Goal: Obtain resource: Obtain resource

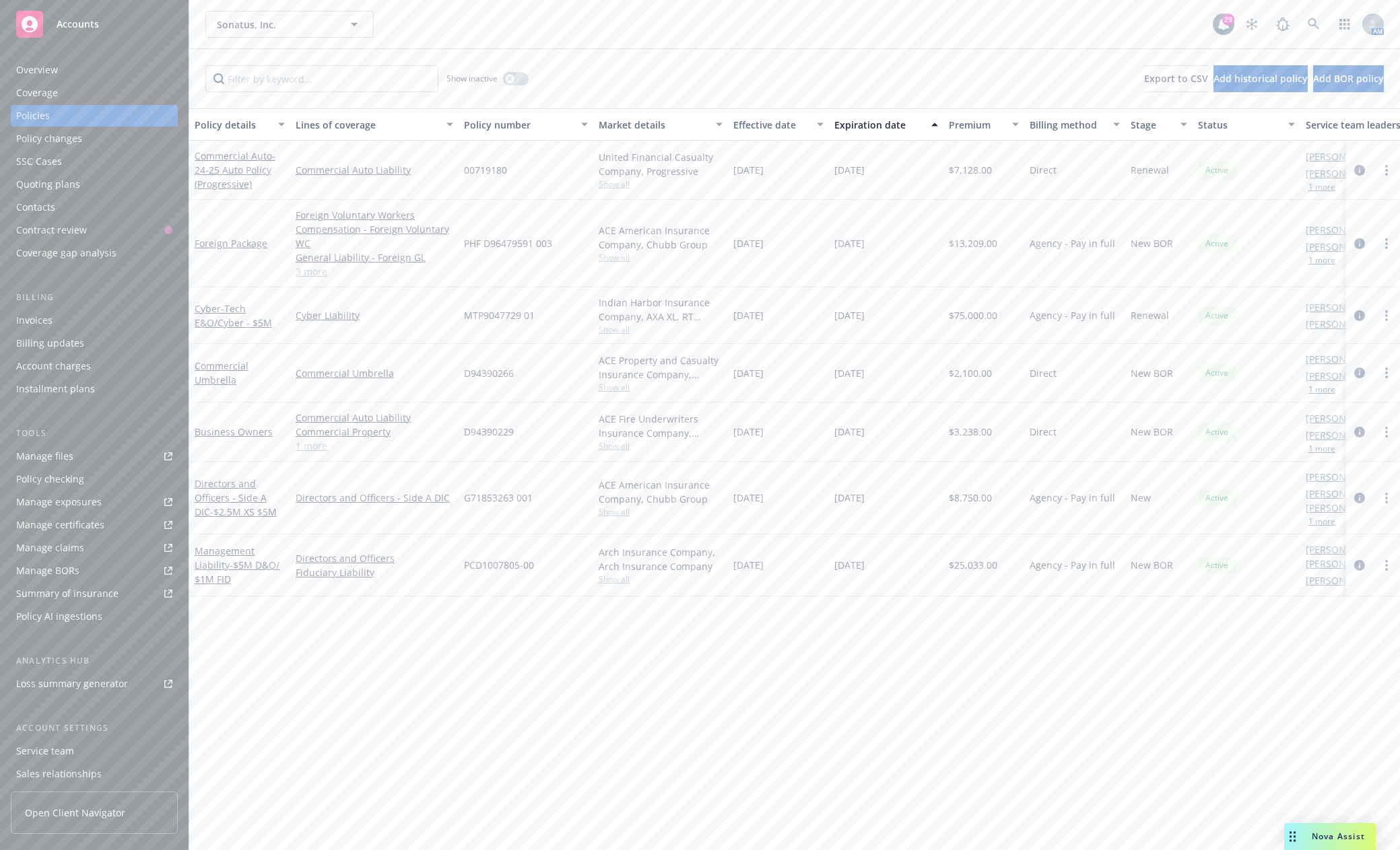
click at [75, 19] on span "Accounts" at bounding box center [78, 24] width 43 height 11
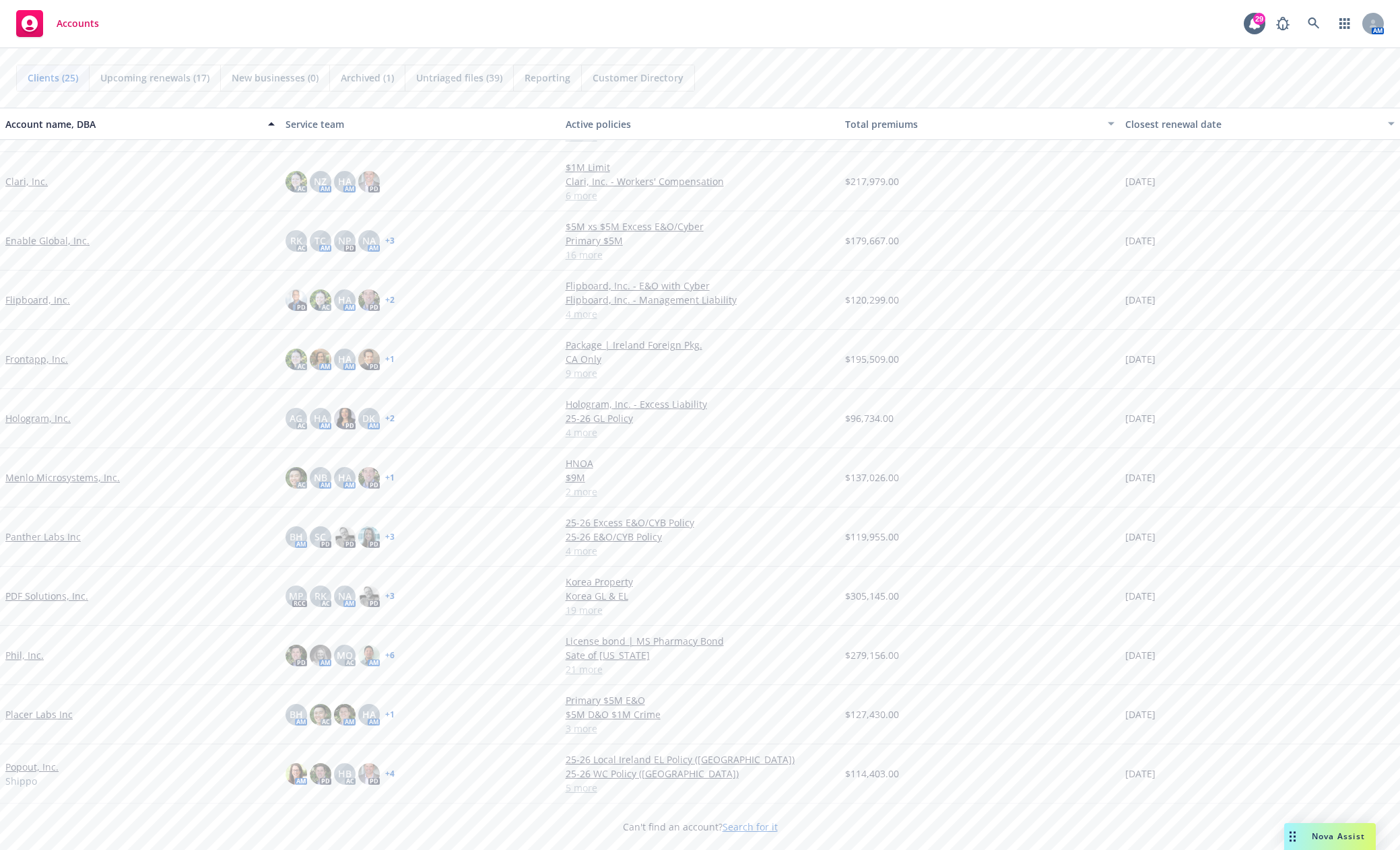
scroll to position [269, 0]
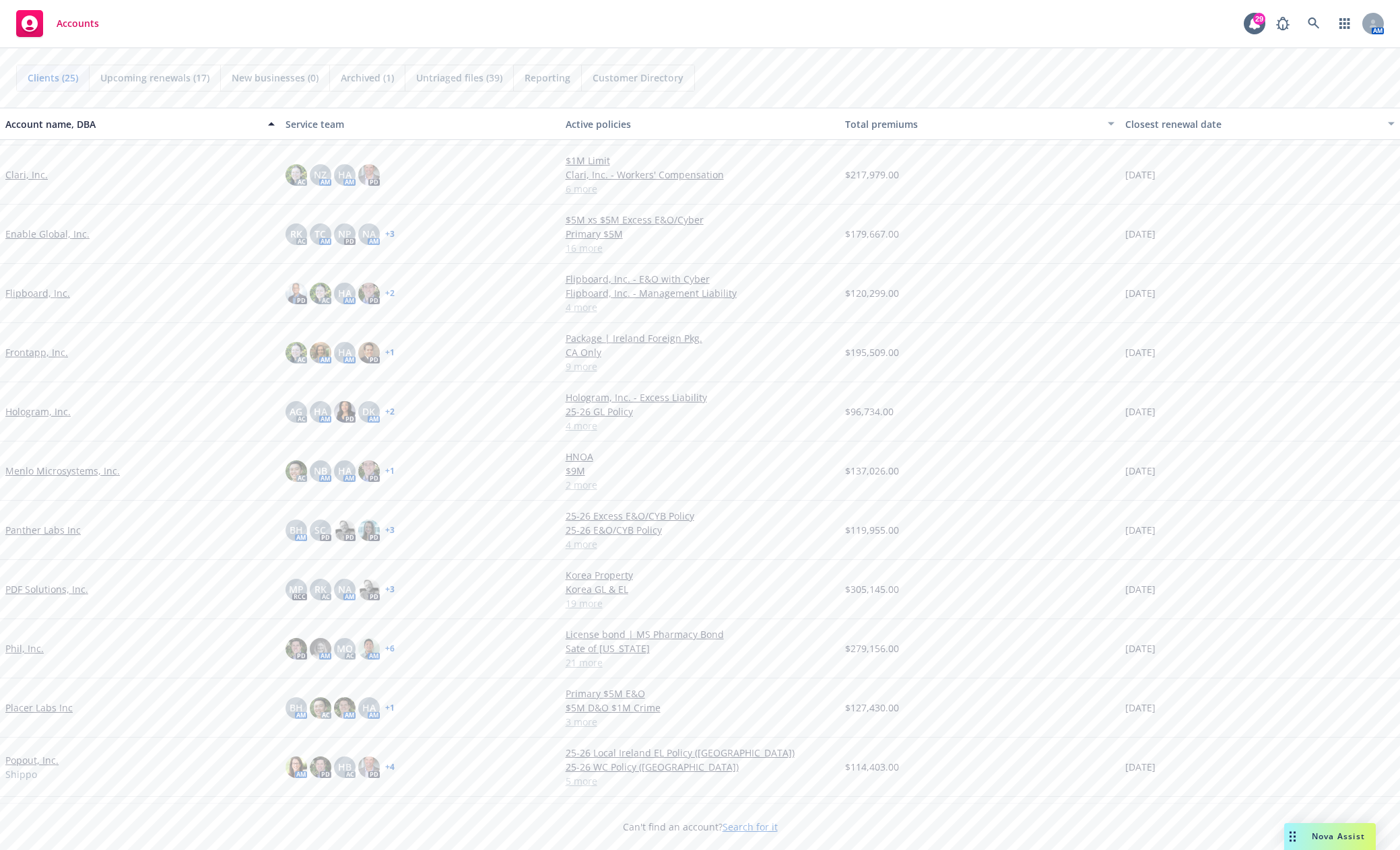
click at [41, 705] on link "Placer Labs Inc" at bounding box center [39, 708] width 67 height 14
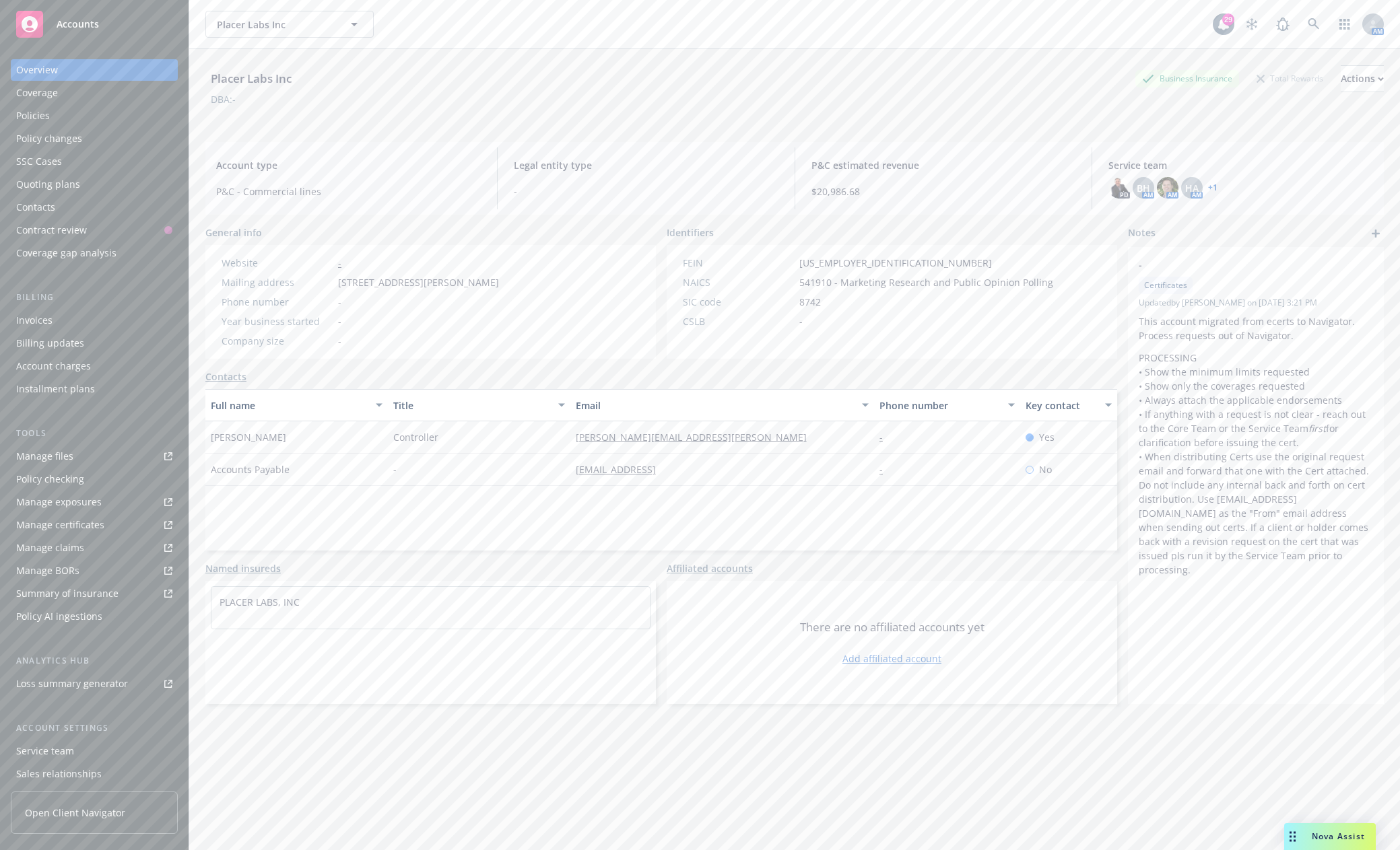
click at [39, 461] on div "Manage files" at bounding box center [45, 456] width 57 height 22
click at [61, 33] on div "Accounts" at bounding box center [94, 24] width 156 height 27
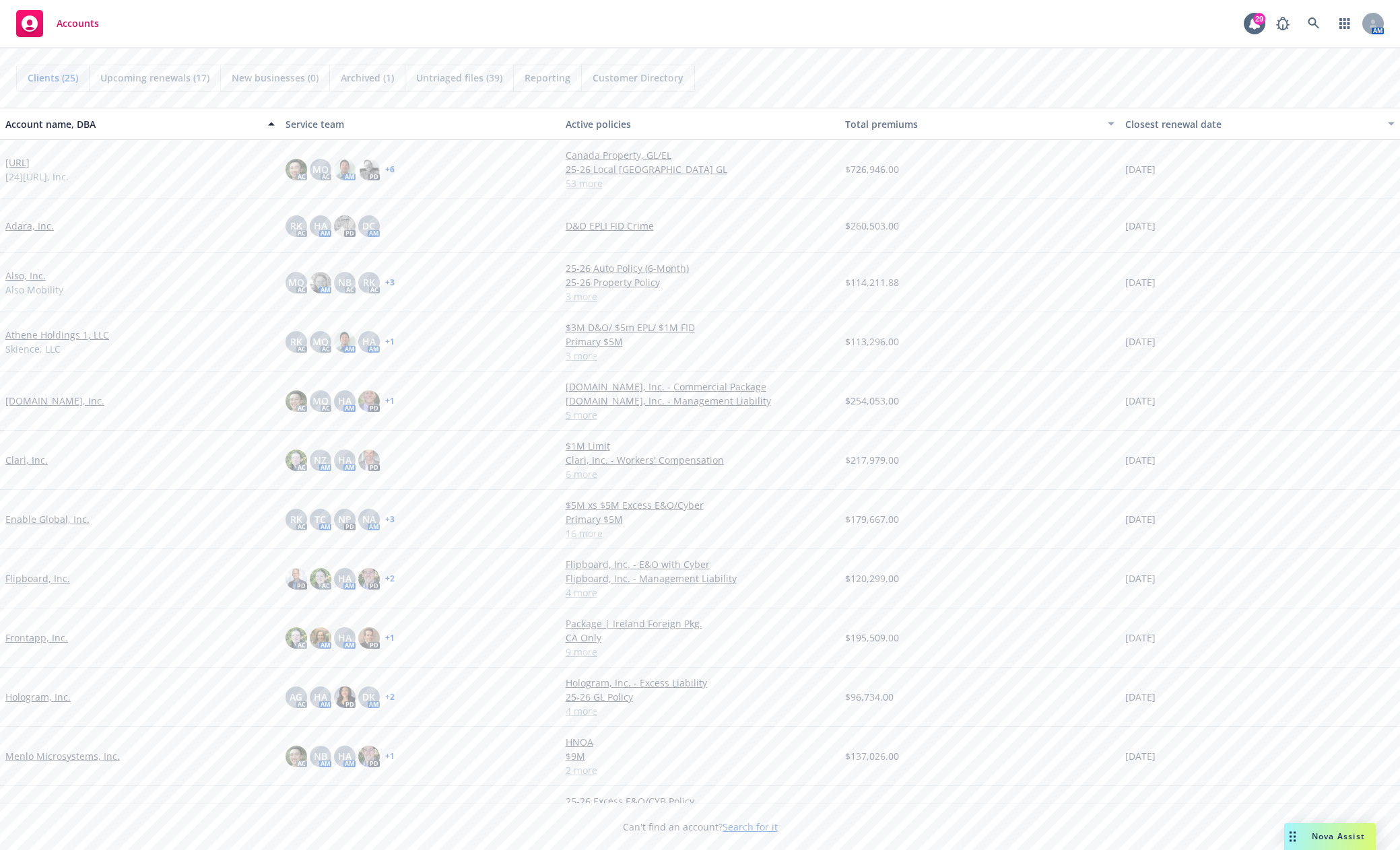
click at [60, 331] on link "Athene Holdings 1, LLC" at bounding box center [57, 335] width 104 height 14
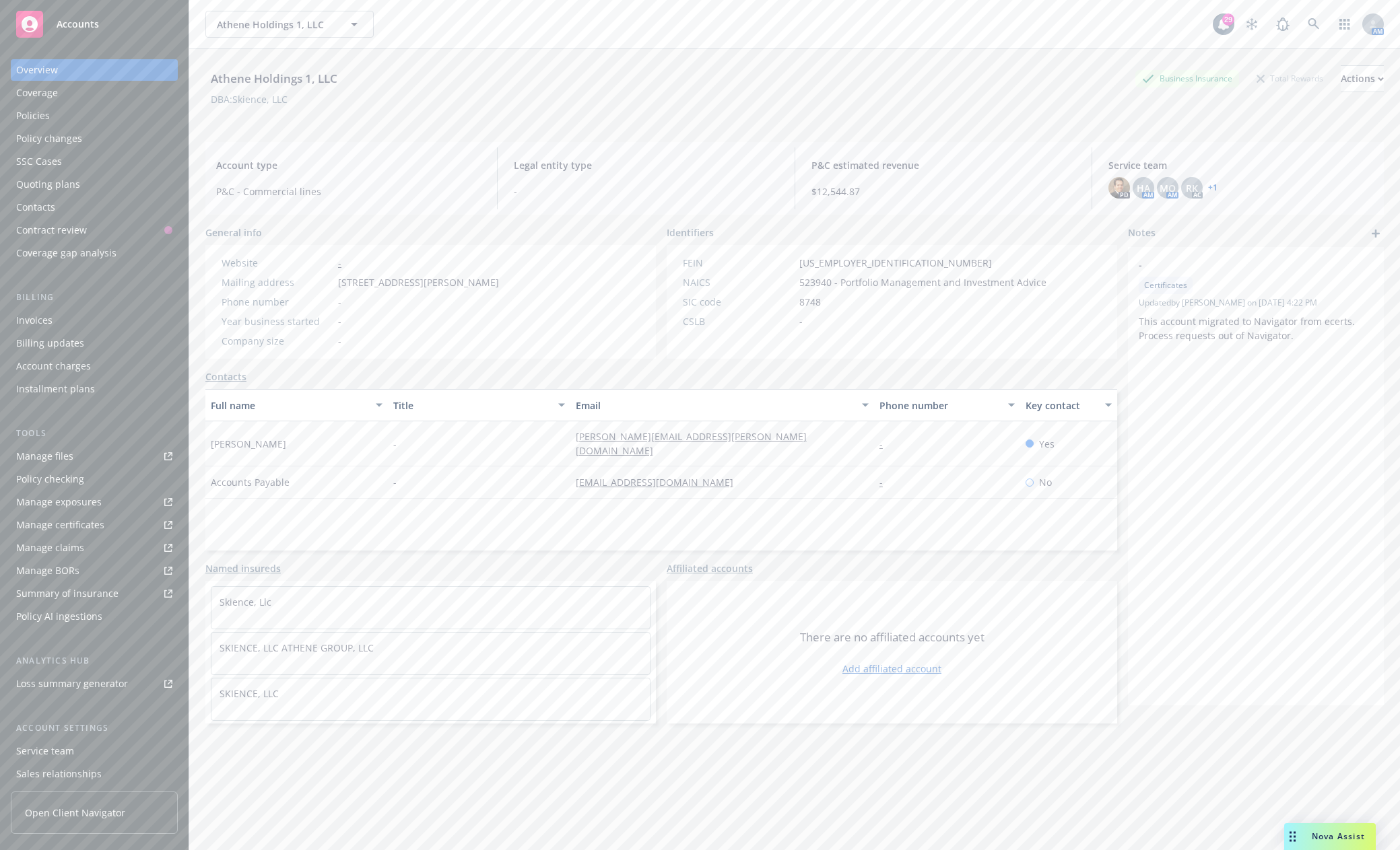
click at [41, 114] on div "Policies" at bounding box center [33, 116] width 34 height 22
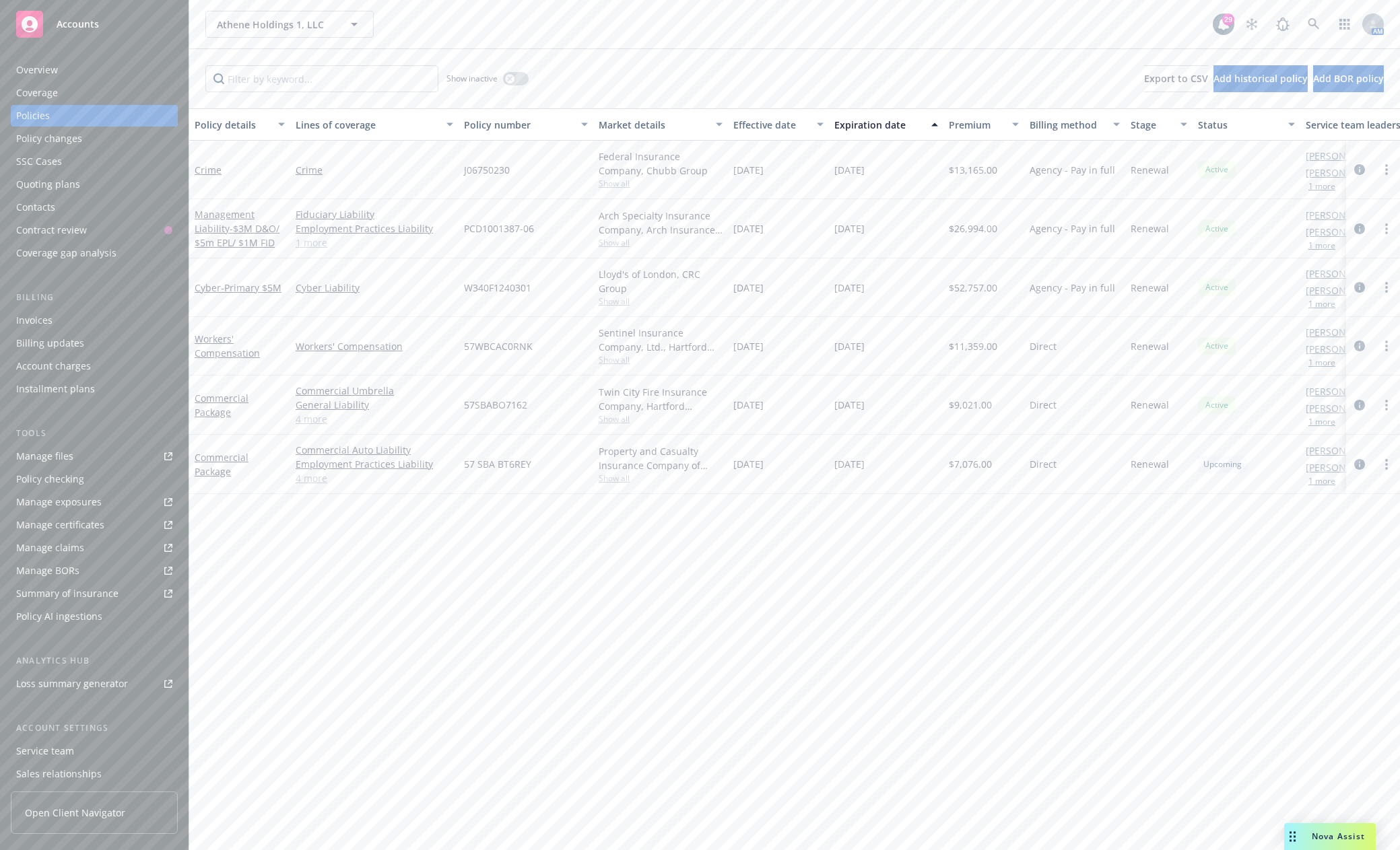
click at [99, 66] on div "Overview" at bounding box center [94, 70] width 156 height 22
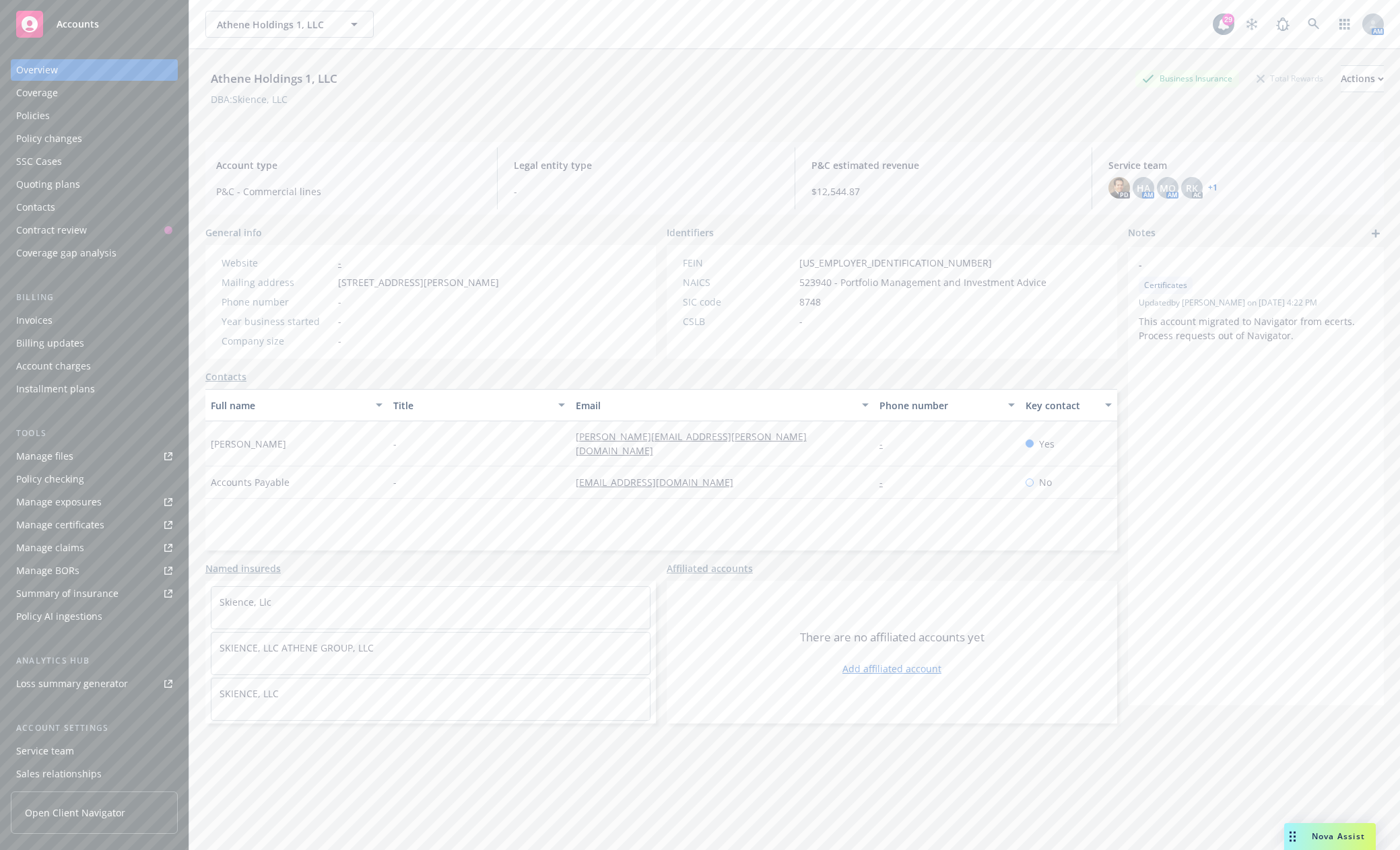
click at [1208, 184] on link "+ 1" at bounding box center [1212, 188] width 9 height 8
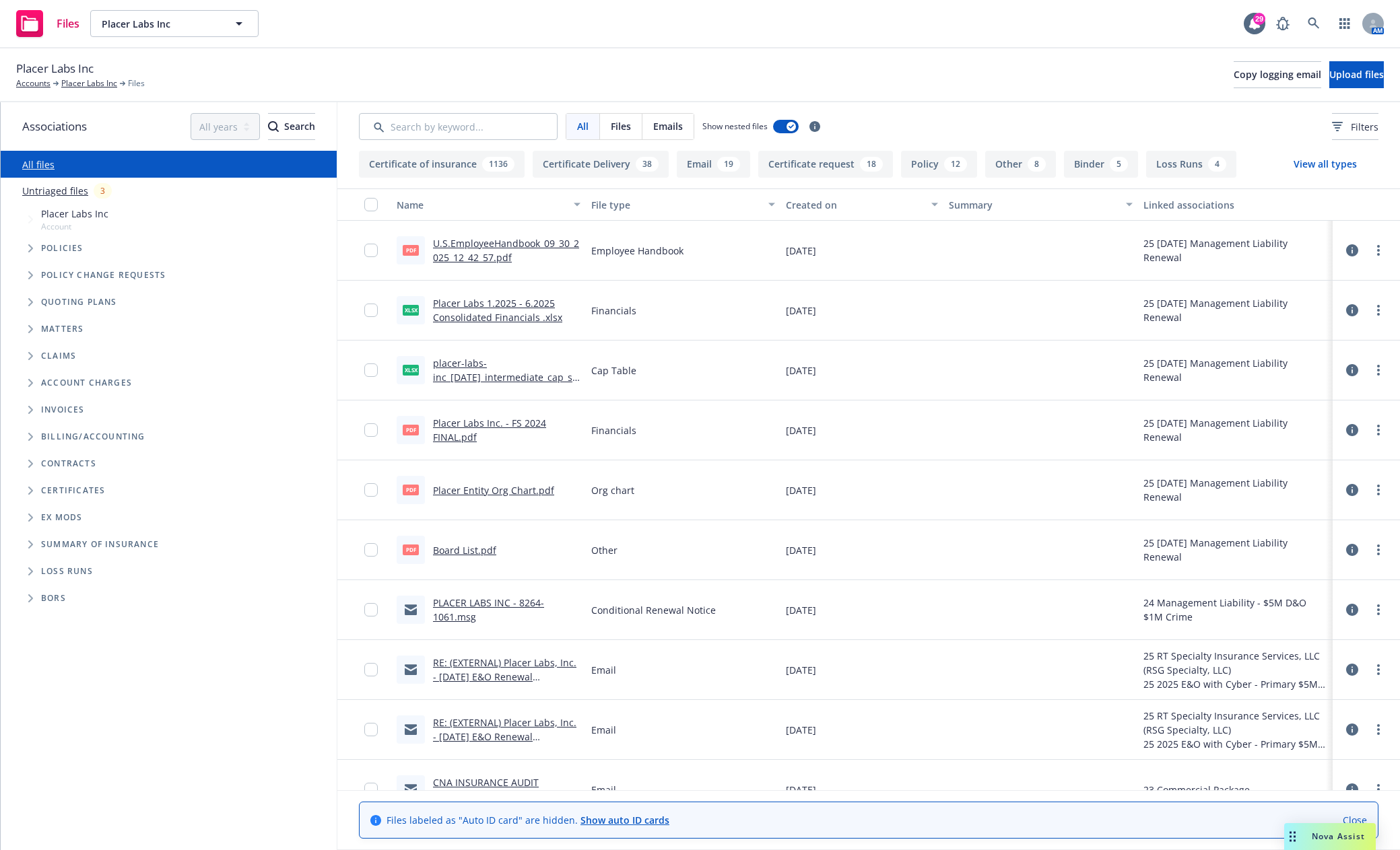
click at [25, 242] on span "Tree Example" at bounding box center [30, 248] width 22 height 22
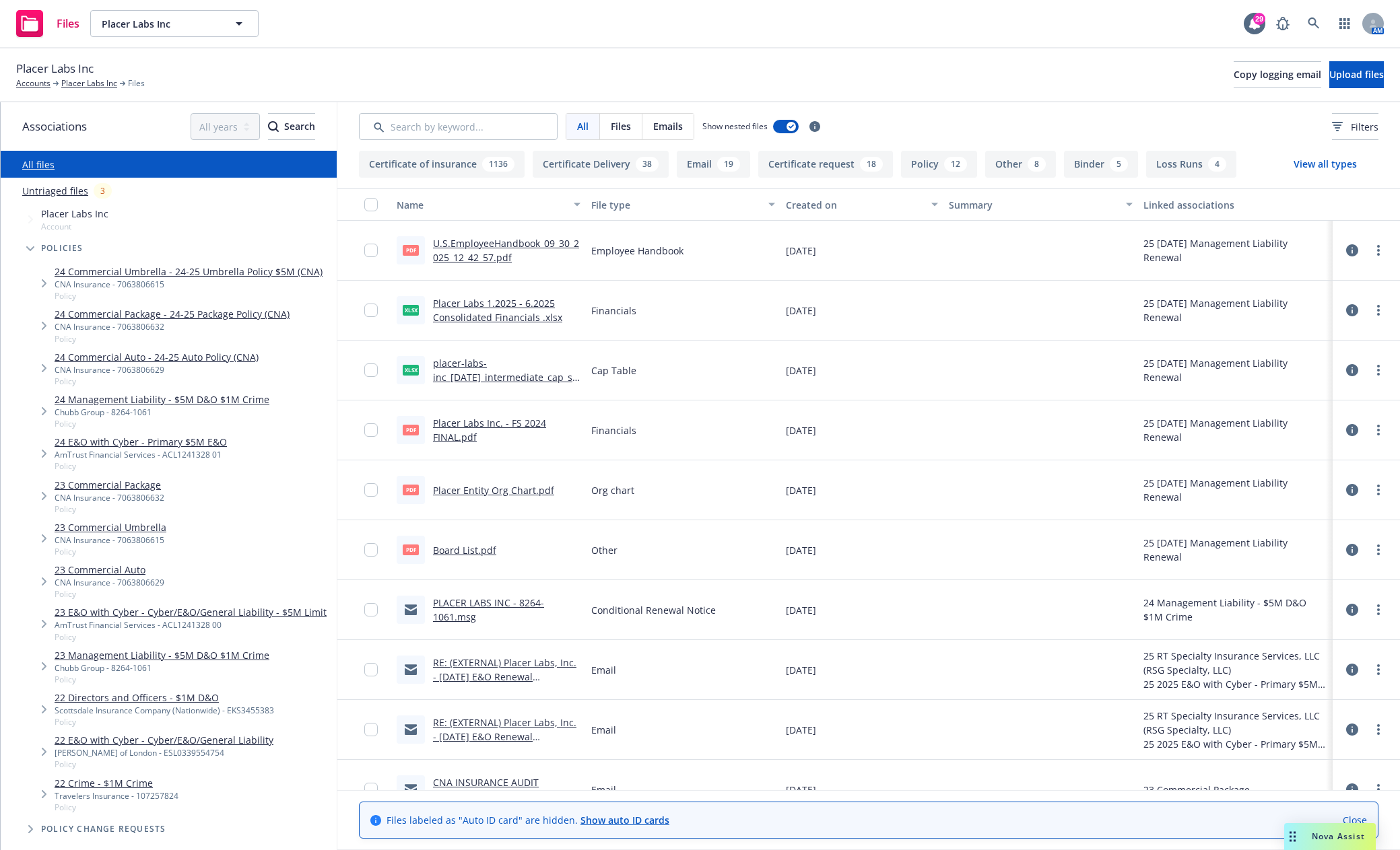
click at [64, 358] on link "24 Commercial Auto - 24-25 Auto Policy (CNA)" at bounding box center [156, 357] width 204 height 14
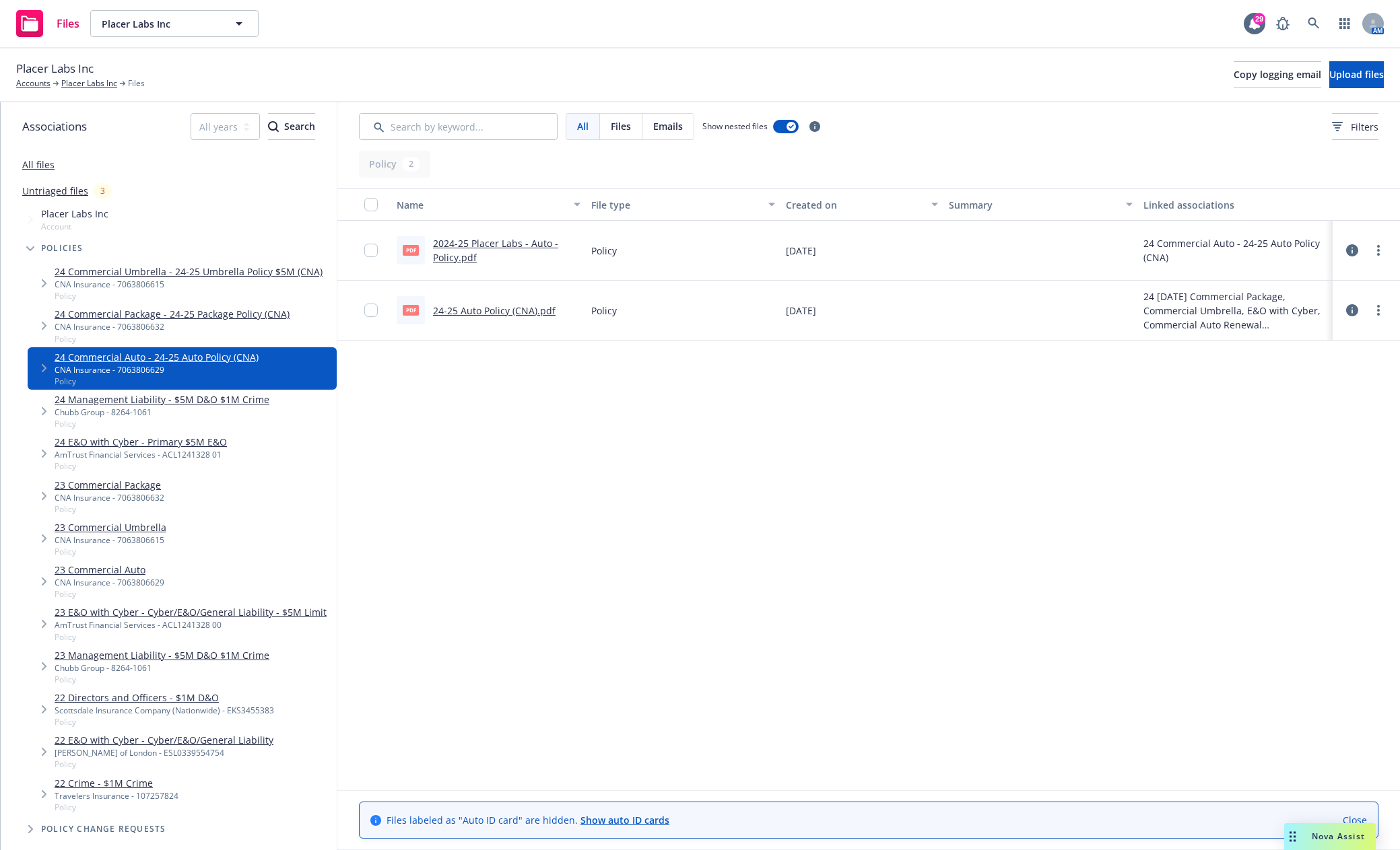
click at [480, 243] on link "2024-25 Placer Labs - Auto - Policy.pdf" at bounding box center [495, 250] width 125 height 27
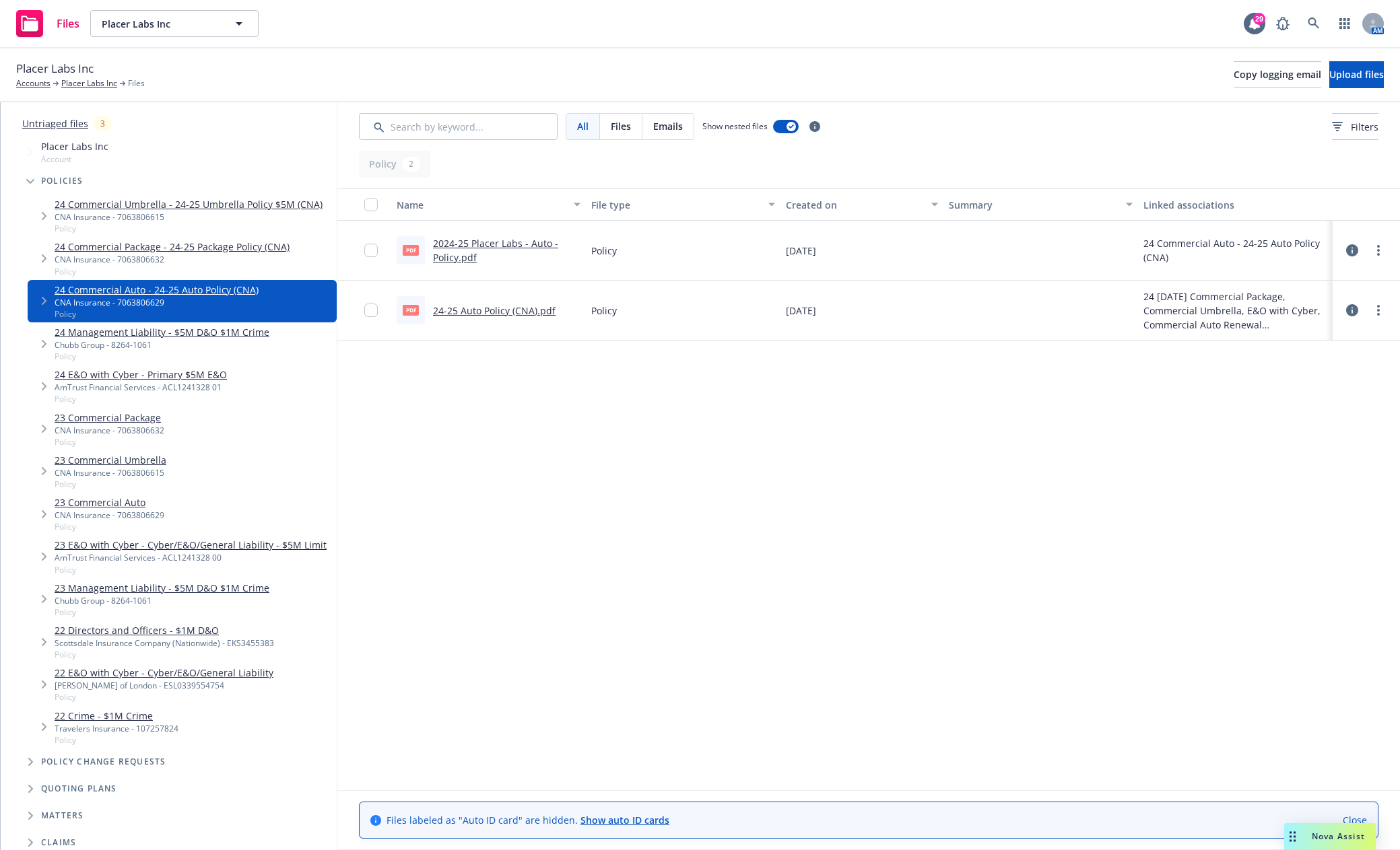
click at [477, 245] on link "2024-25 Placer Labs - Auto - Policy.pdf" at bounding box center [495, 250] width 125 height 27
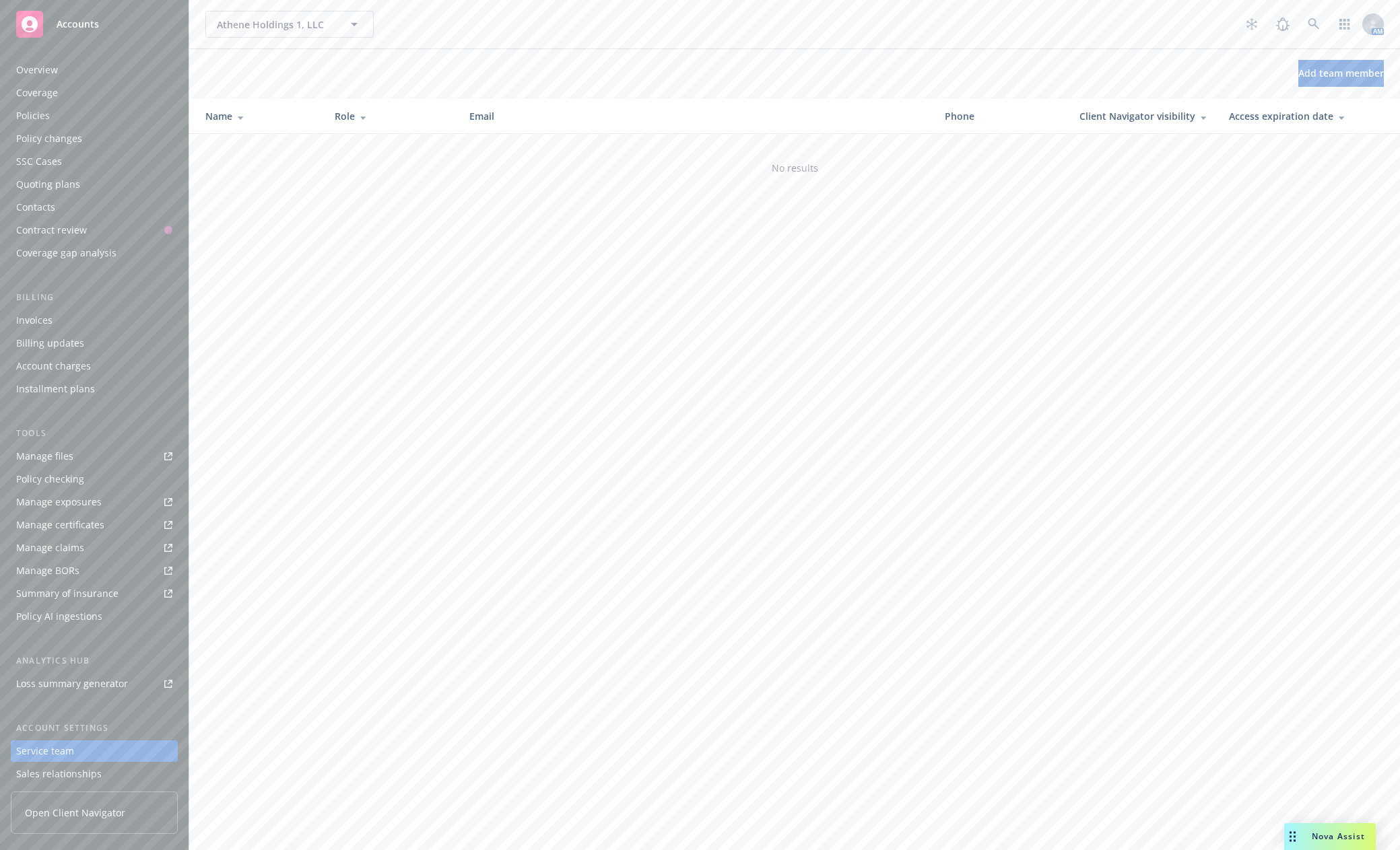
scroll to position [73, 0]
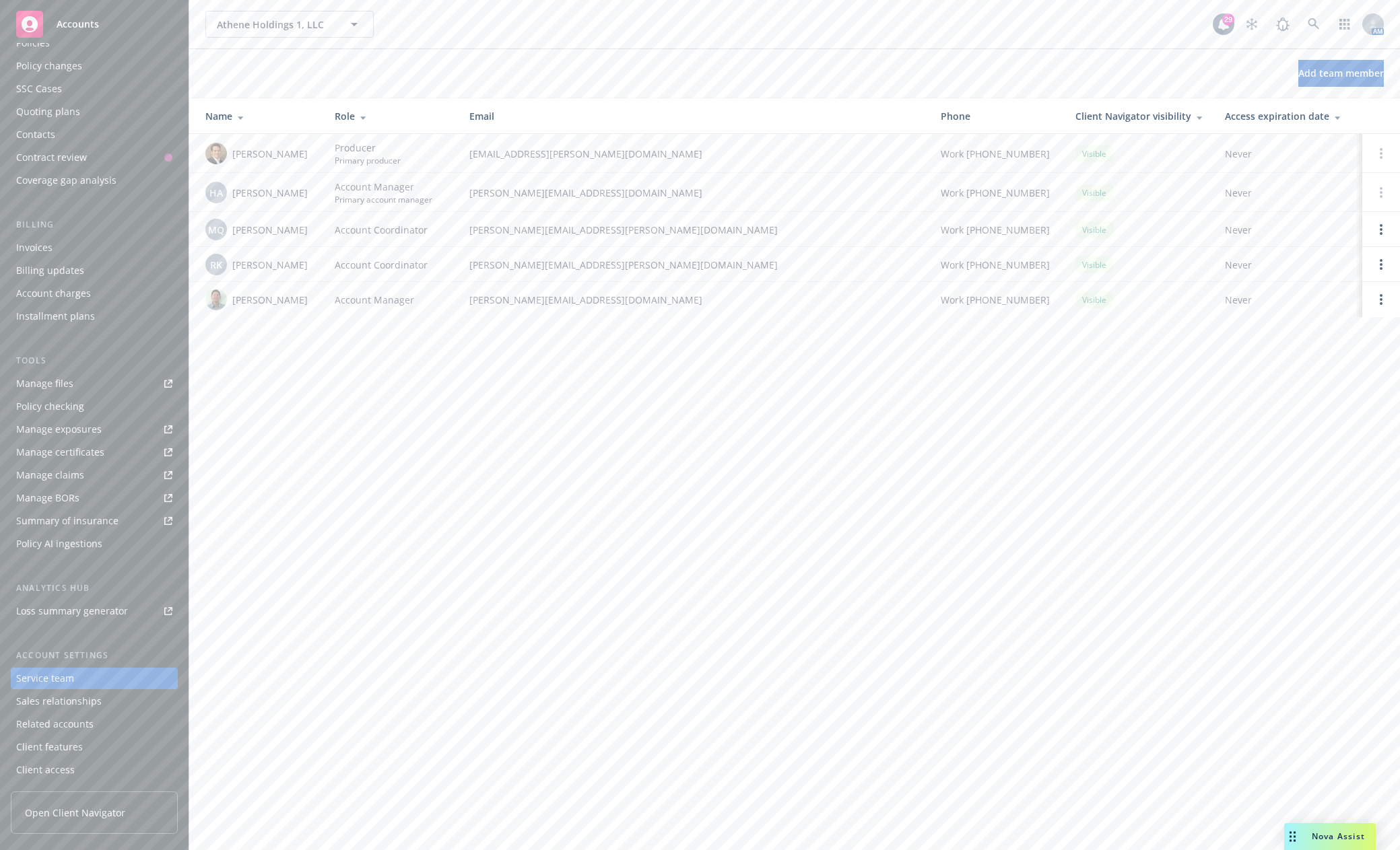
click at [104, 22] on div "Accounts" at bounding box center [94, 24] width 156 height 27
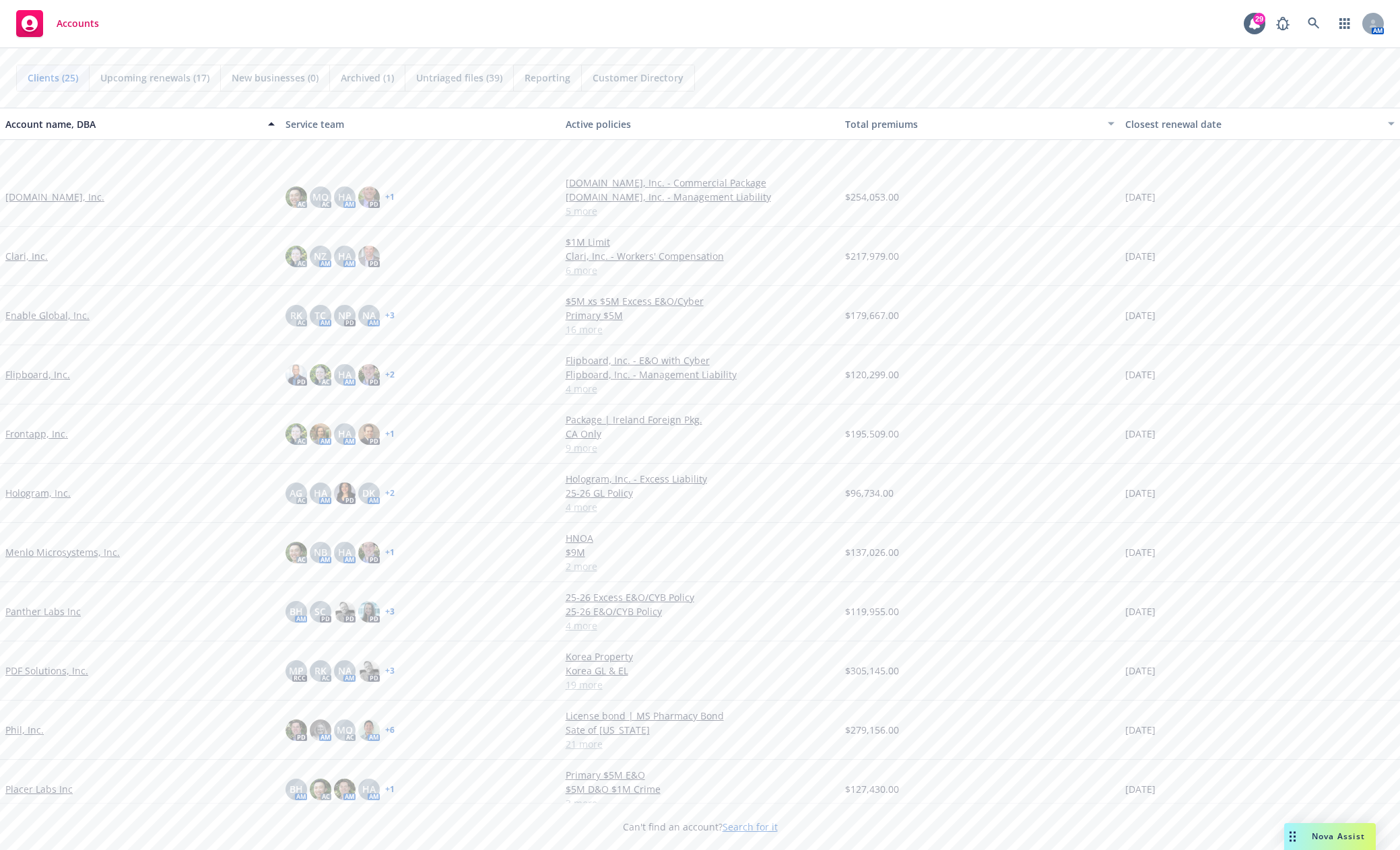
scroll to position [269, 0]
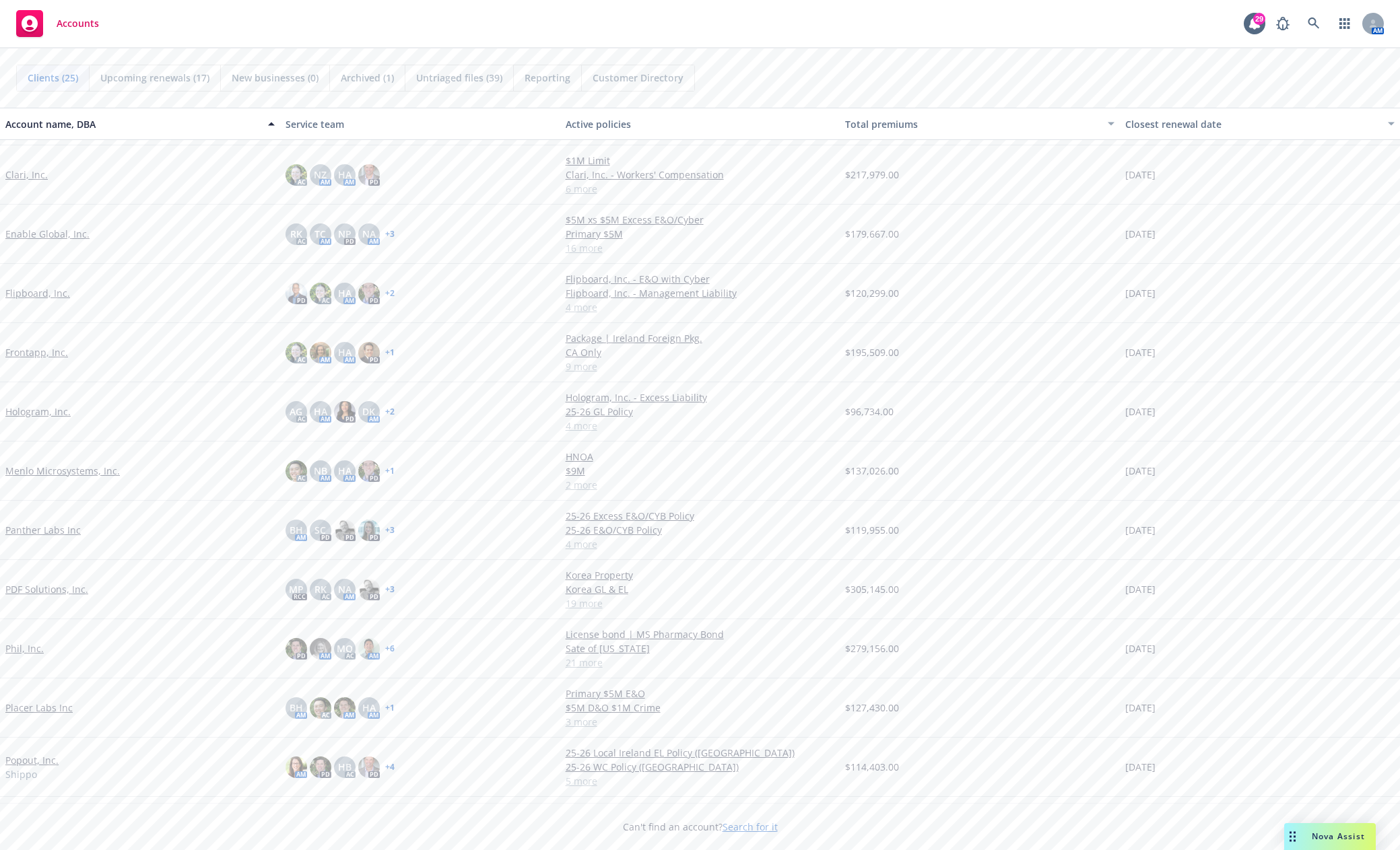
click at [57, 705] on link "Placer Labs Inc" at bounding box center [39, 708] width 67 height 14
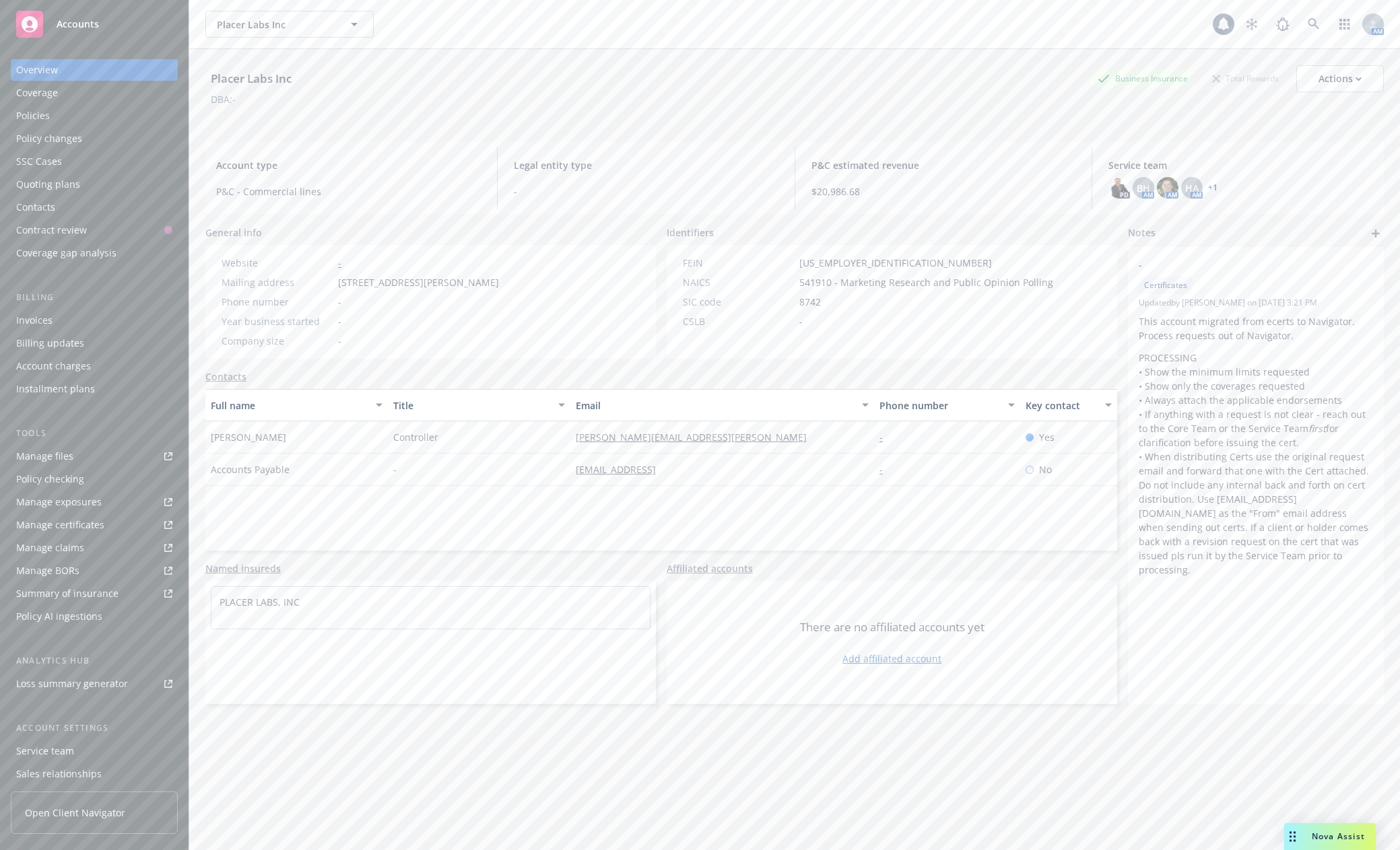
click at [66, 122] on div "Policies" at bounding box center [94, 116] width 156 height 22
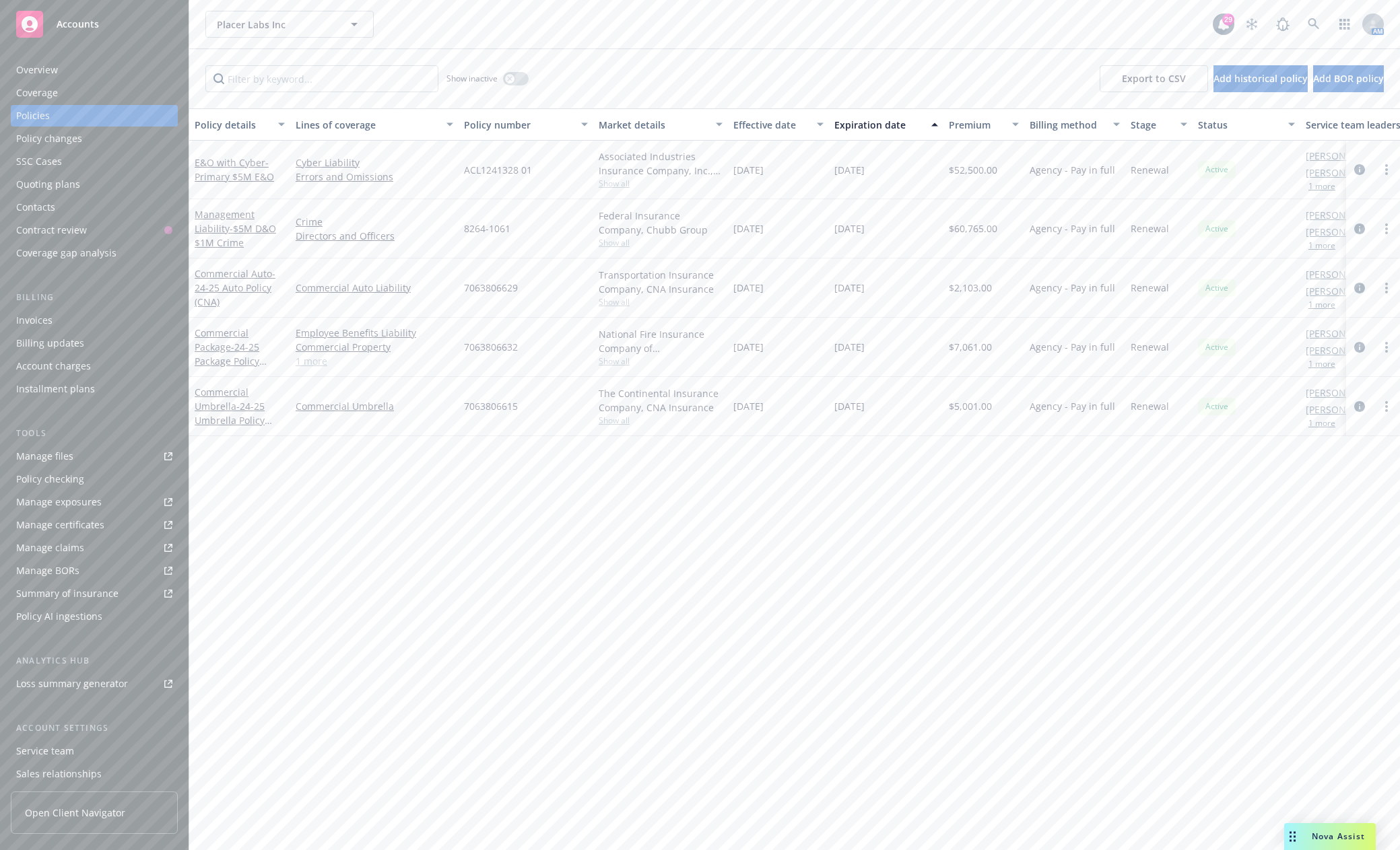
click at [70, 456] on div "Manage files" at bounding box center [45, 456] width 57 height 22
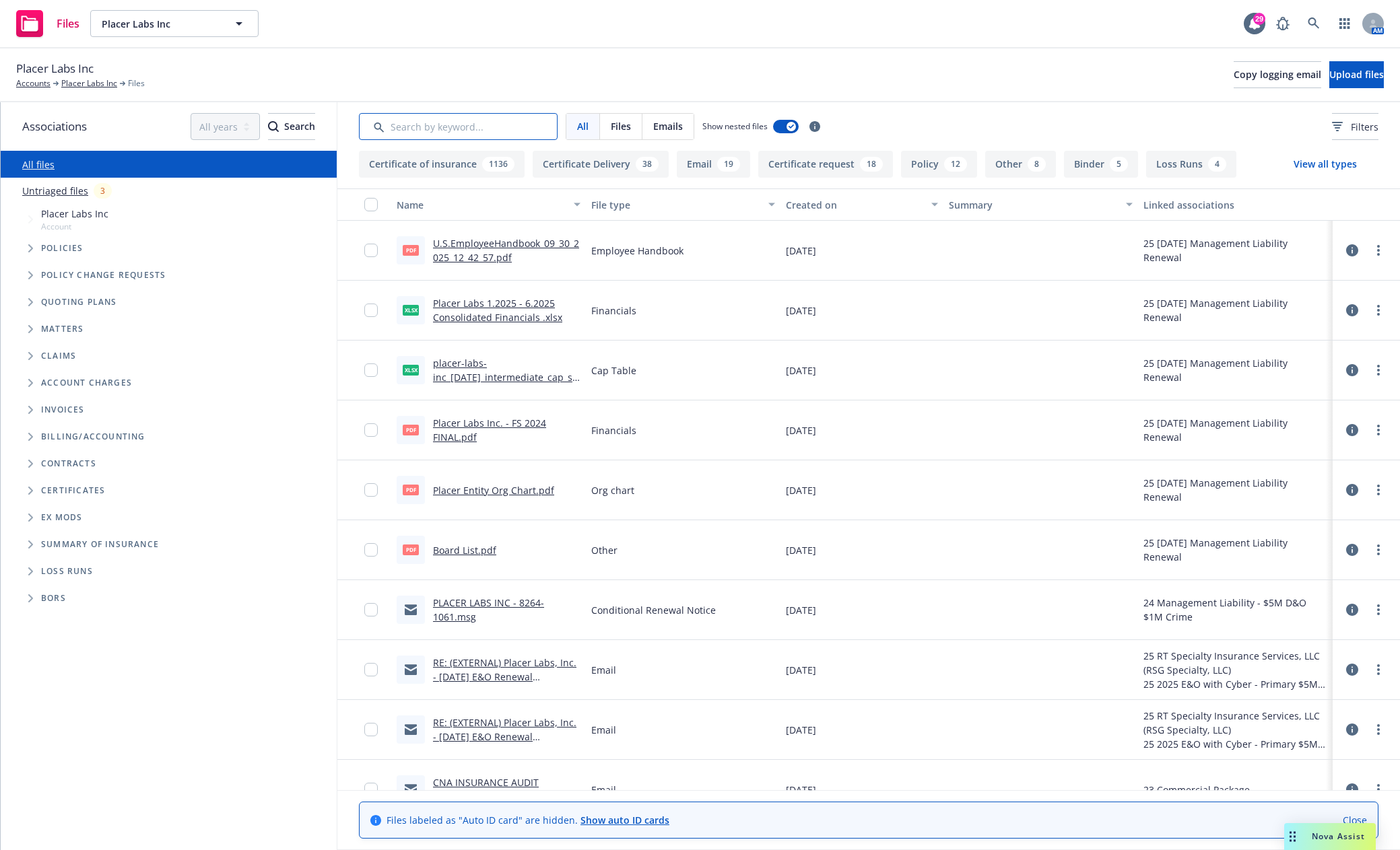
click at [407, 125] on input "Search by keyword..." at bounding box center [458, 126] width 198 height 27
type input "soi"
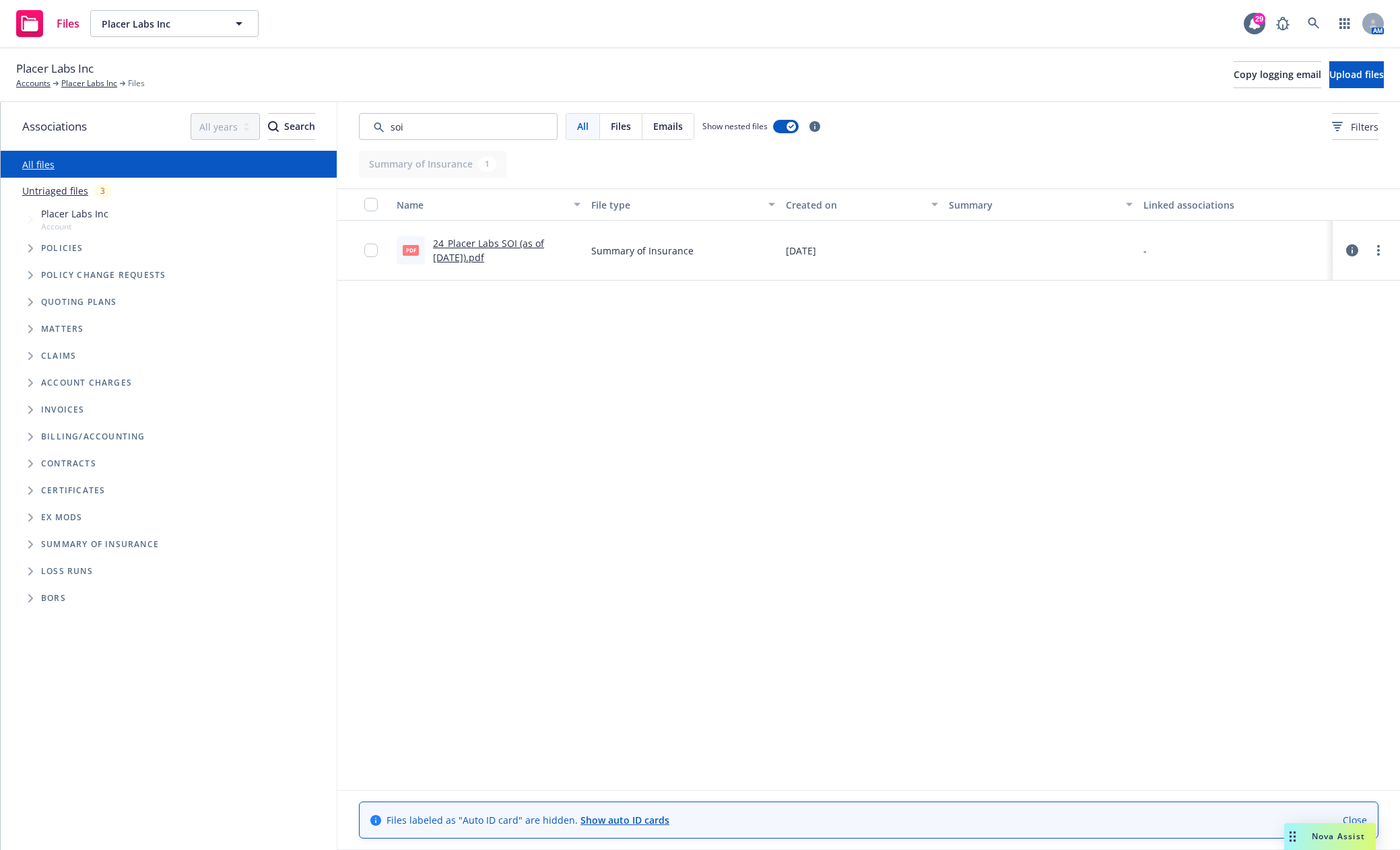
click at [509, 245] on link "24_Placer Labs SOI (as of 12.13.24).pdf" at bounding box center [488, 250] width 111 height 27
